Goal: Task Accomplishment & Management: Manage account settings

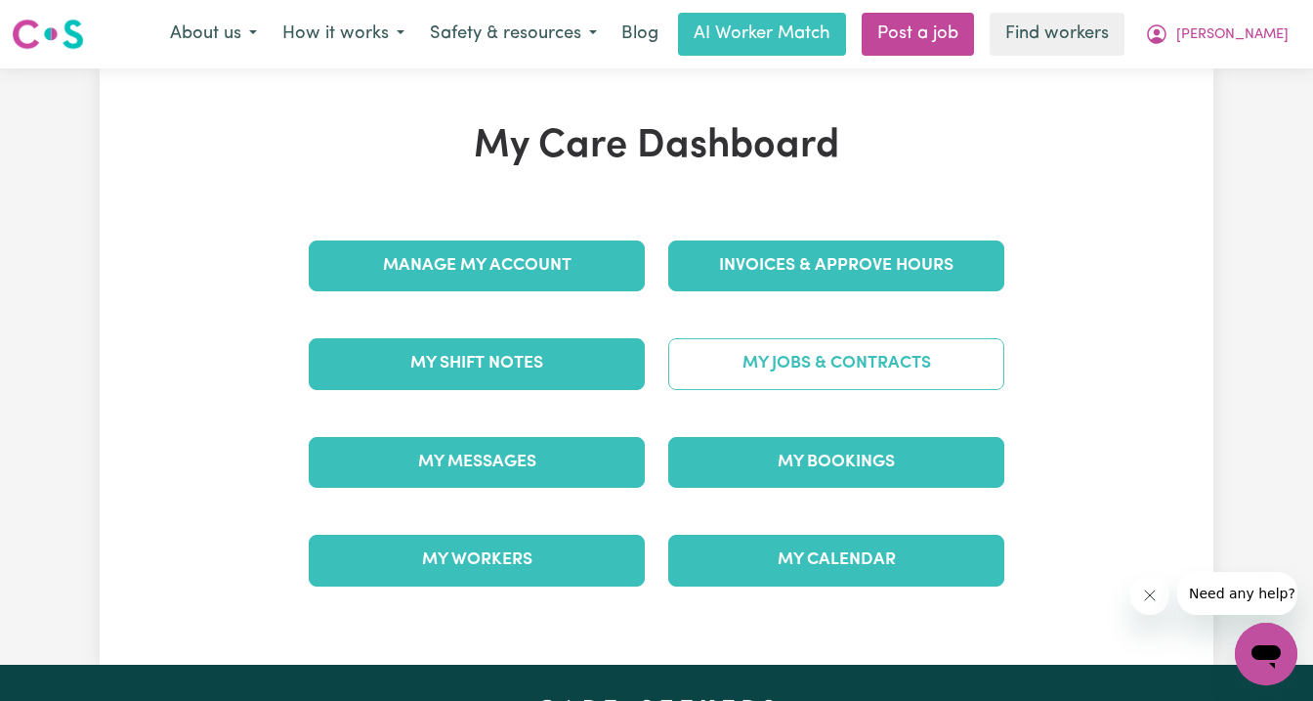
click at [805, 361] on link "My Jobs & Contracts" at bounding box center [836, 363] width 336 height 51
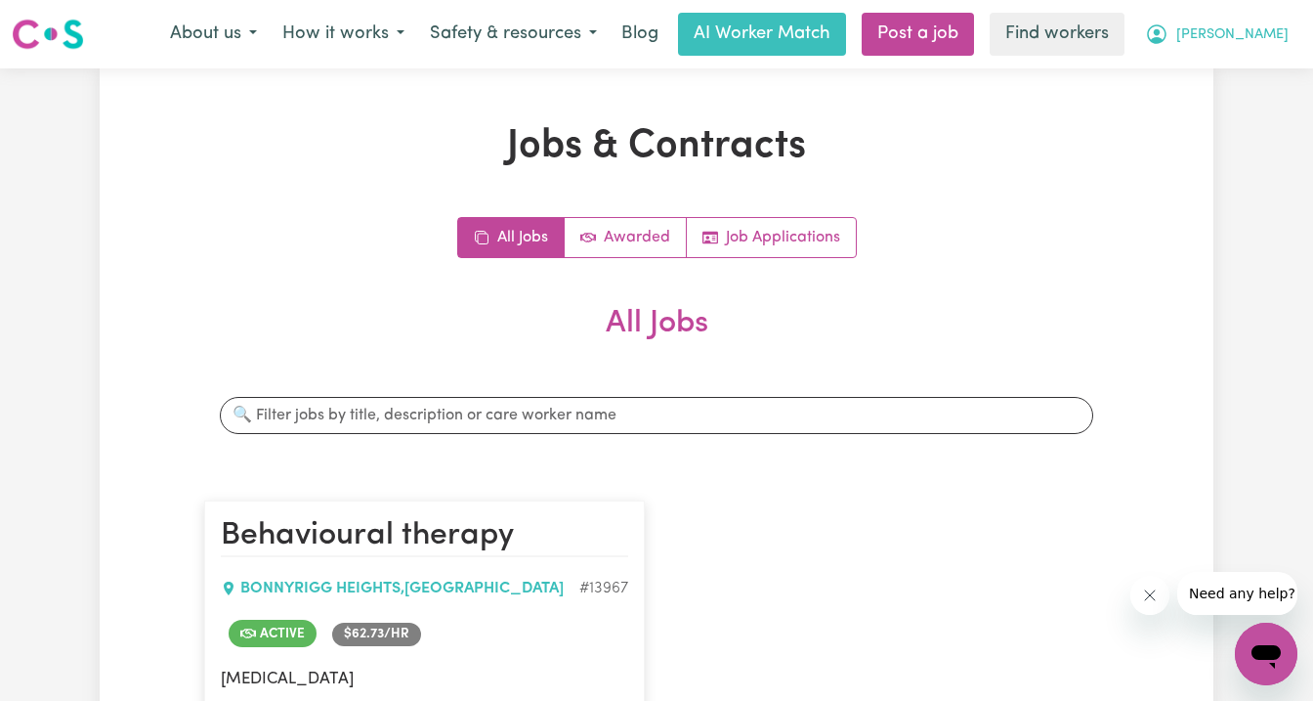
click at [1168, 36] on icon "My Account" at bounding box center [1156, 33] width 23 height 23
click at [1233, 67] on link "My Dashboard" at bounding box center [1223, 76] width 154 height 37
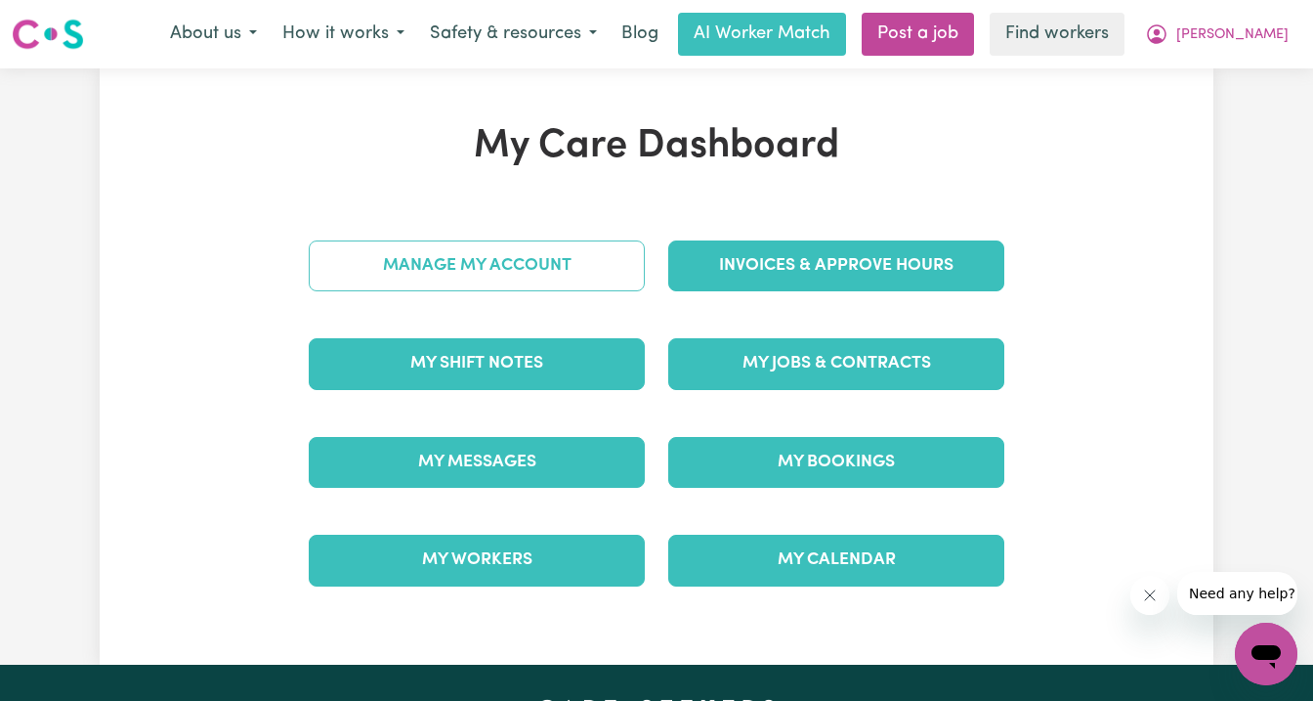
click at [416, 267] on link "Manage My Account" at bounding box center [477, 265] width 336 height 51
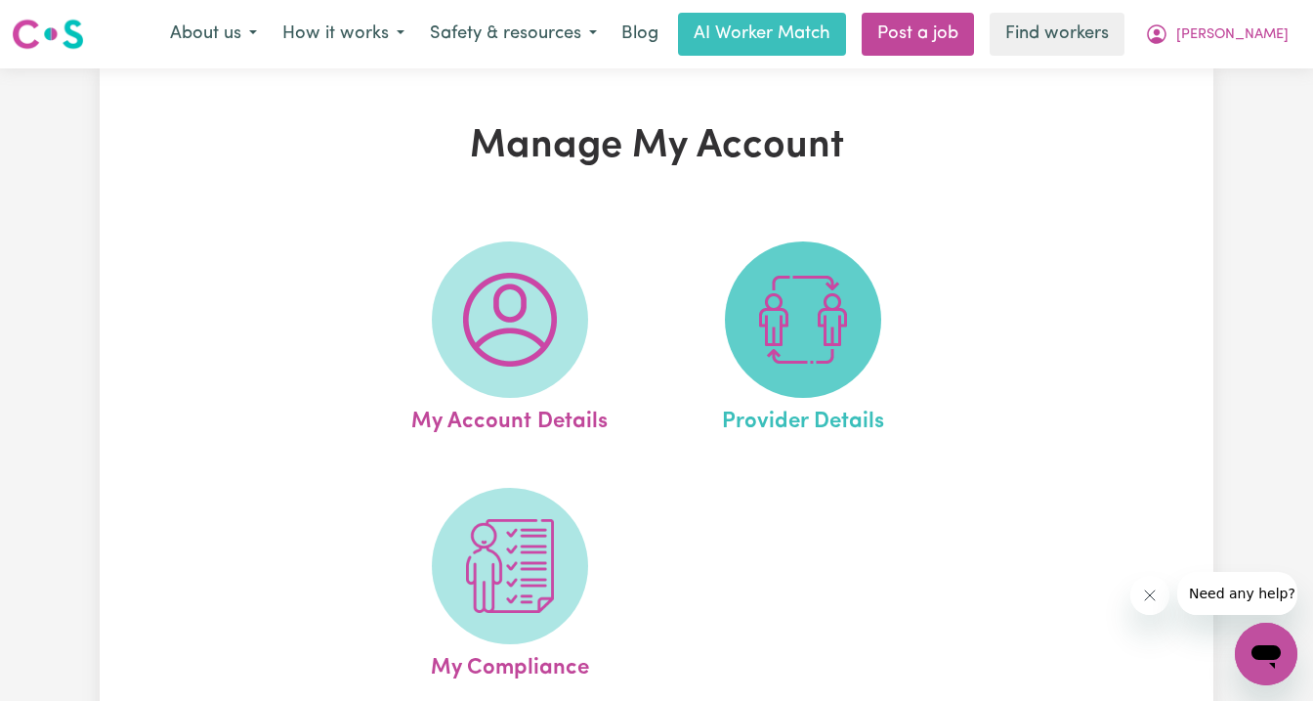
click at [787, 355] on img at bounding box center [803, 320] width 94 height 94
select select "NDIS_FUNDING_SELF_MANAGED"
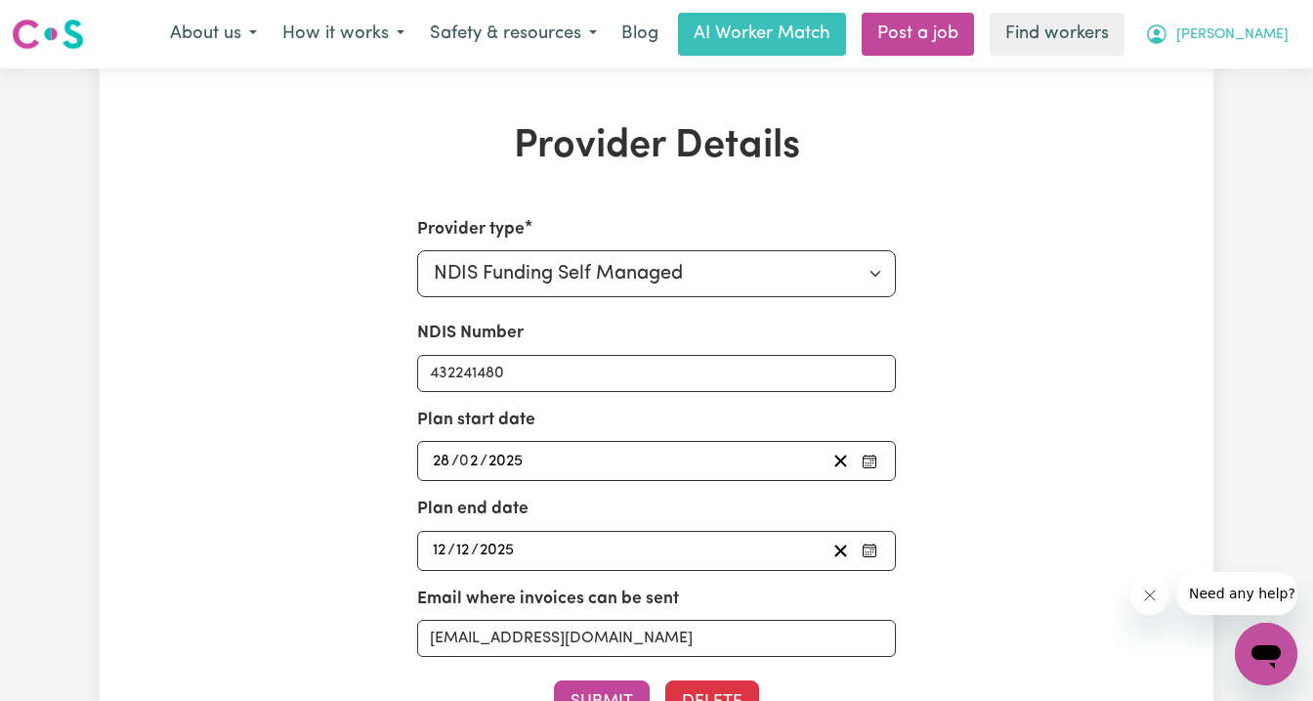
click at [1244, 31] on button "[PERSON_NAME]" at bounding box center [1216, 34] width 169 height 41
click at [1228, 103] on link "Logout" at bounding box center [1223, 112] width 154 height 37
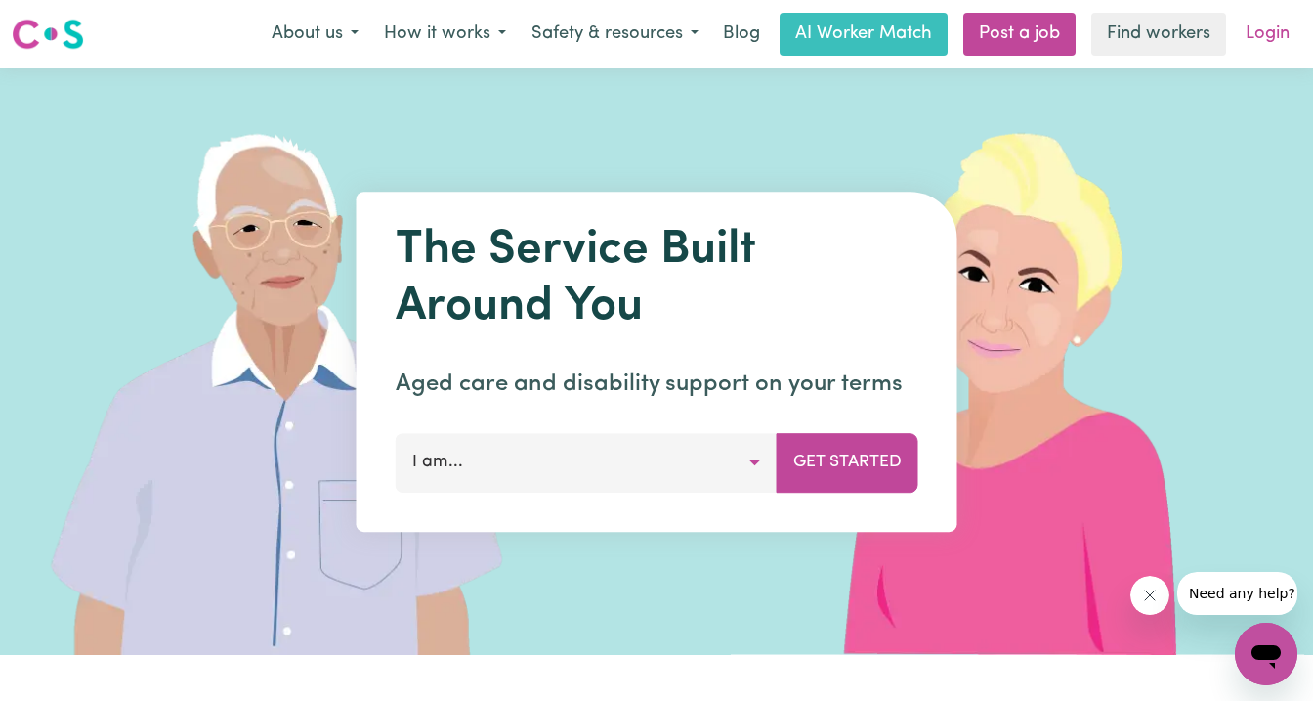
click at [1258, 37] on link "Login" at bounding box center [1267, 34] width 67 height 43
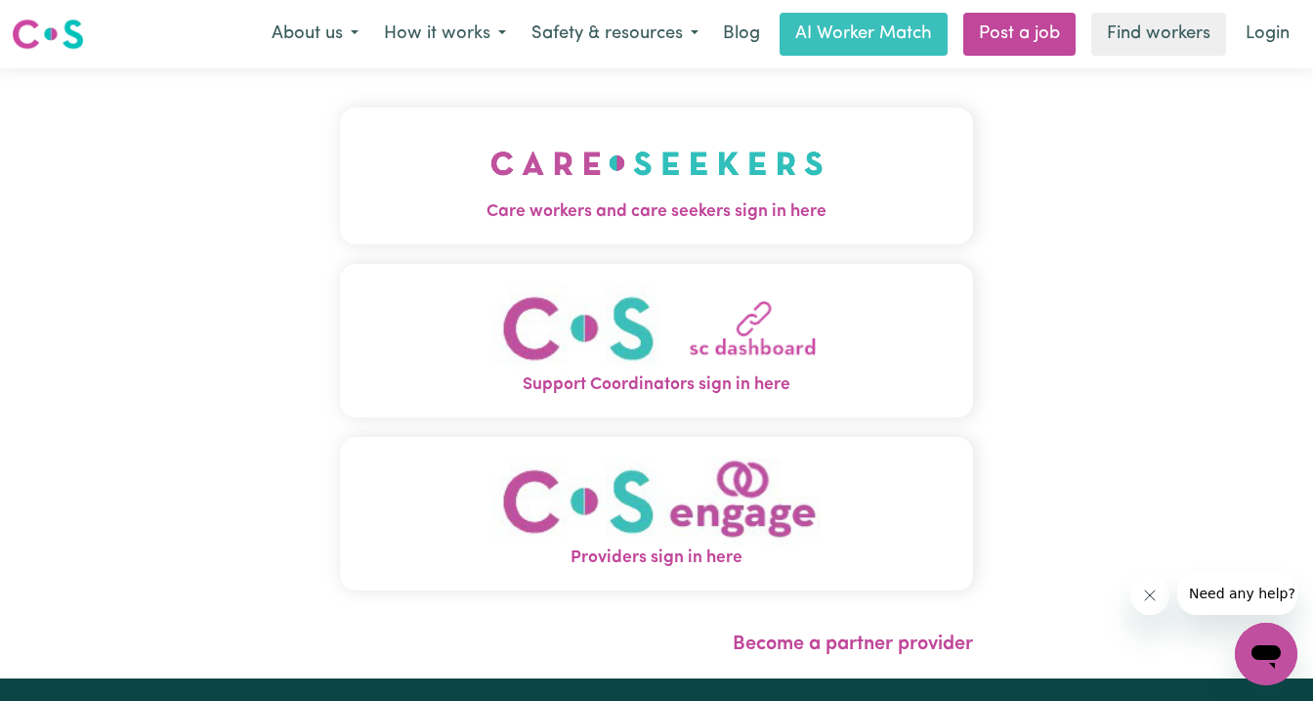
click at [510, 184] on img "Care workers and care seekers sign in here" at bounding box center [656, 163] width 333 height 72
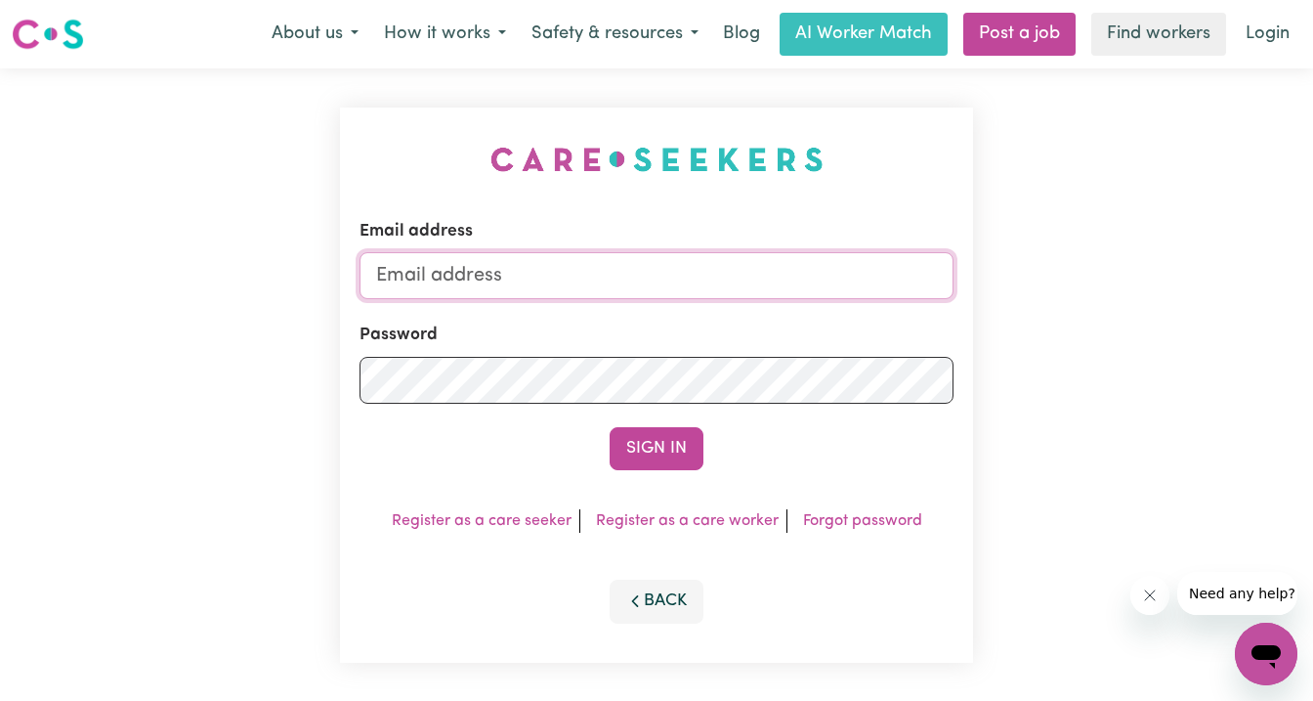
click at [564, 271] on input "Email address" at bounding box center [657, 275] width 594 height 47
type input "d"
paste input "[EMAIL_ADDRESS][DOMAIN_NAME]"
type input "[EMAIL_ADDRESS][DOMAIN_NAME]"
click at [610, 427] on button "Sign In" at bounding box center [657, 448] width 94 height 43
